Goal: Transaction & Acquisition: Download file/media

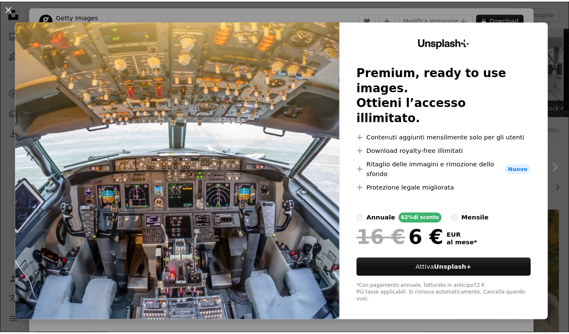
scroll to position [168, 0]
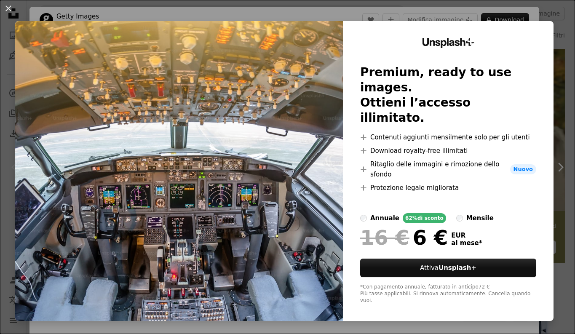
click at [558, 44] on div "An X shape Unsplash+ Premium, ready to use images. Ottieni l’accesso illimitato…" at bounding box center [287, 167] width 575 height 334
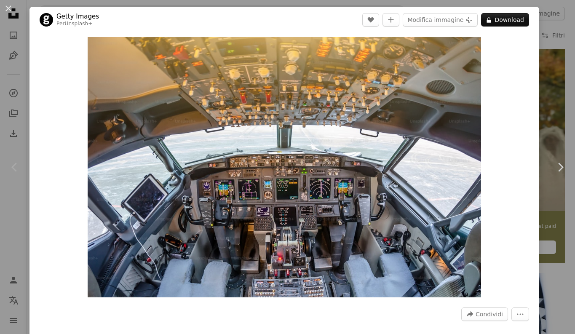
click at [545, 26] on div "An X shape Chevron left Chevron right Getty Images Per Unsplash+ A heart A plus…" at bounding box center [287, 167] width 575 height 334
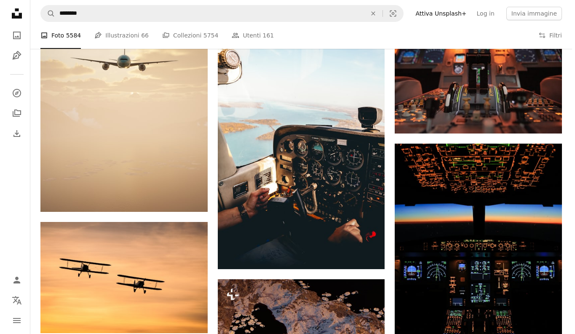
scroll to position [505, 0]
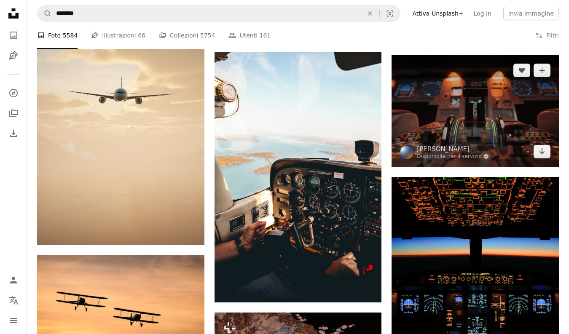
click at [451, 139] on img at bounding box center [474, 111] width 167 height 112
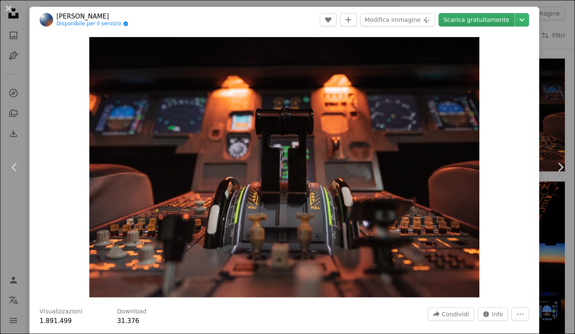
click at [491, 25] on link "Scarica gratuitamente" at bounding box center [476, 19] width 76 height 13
